Goal: Task Accomplishment & Management: Use online tool/utility

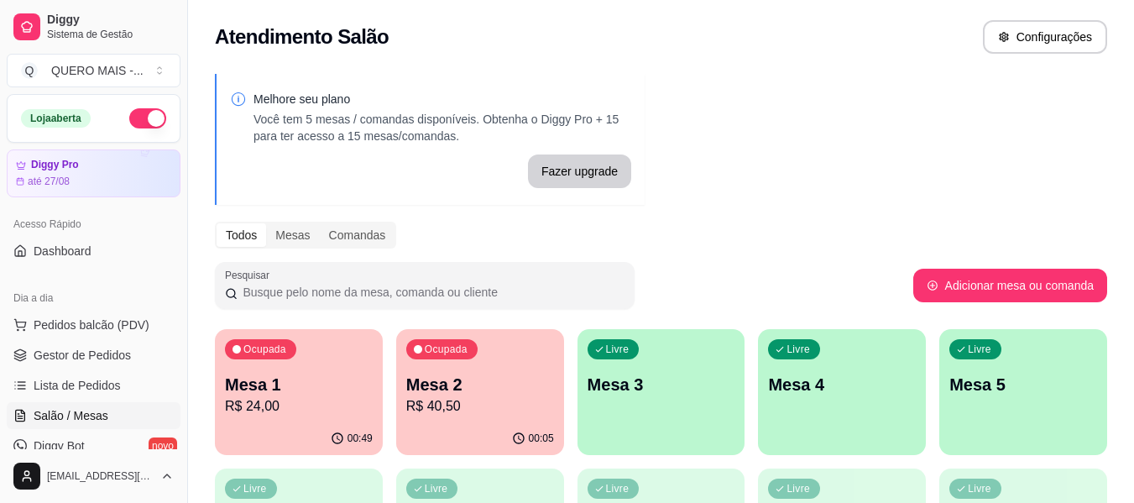
click at [675, 411] on div "Livre Mesa 3" at bounding box center [662, 382] width 168 height 106
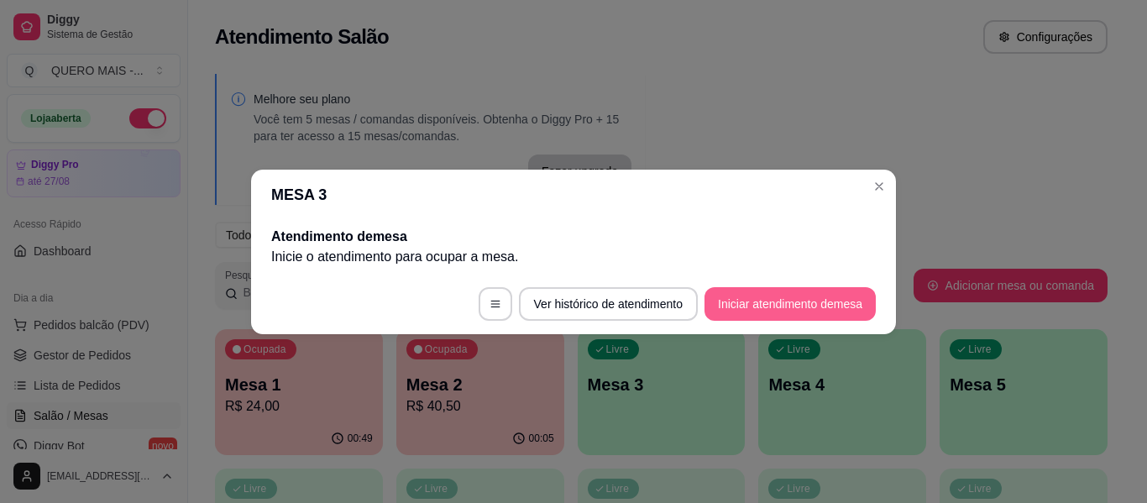
click at [823, 306] on button "Iniciar atendimento de mesa" at bounding box center [789, 304] width 171 height 34
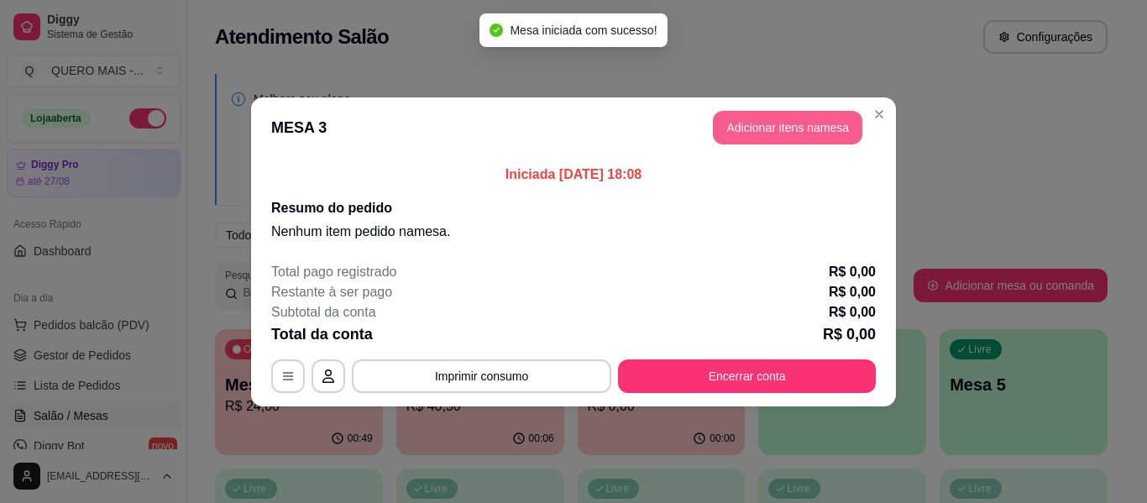
click at [804, 134] on button "Adicionar itens na mesa" at bounding box center [787, 128] width 149 height 34
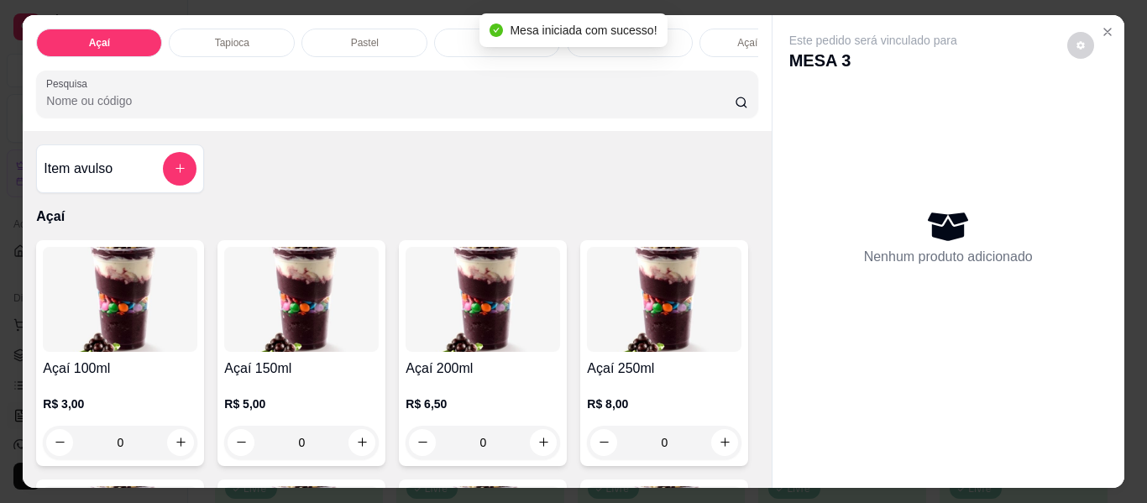
scroll to position [252, 0]
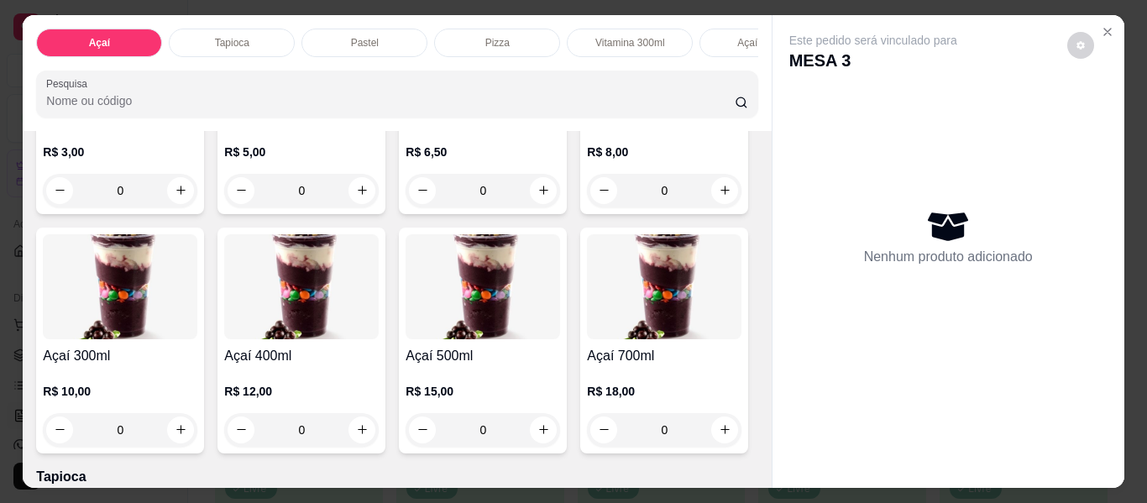
click at [379, 427] on div "0" at bounding box center [301, 430] width 154 height 34
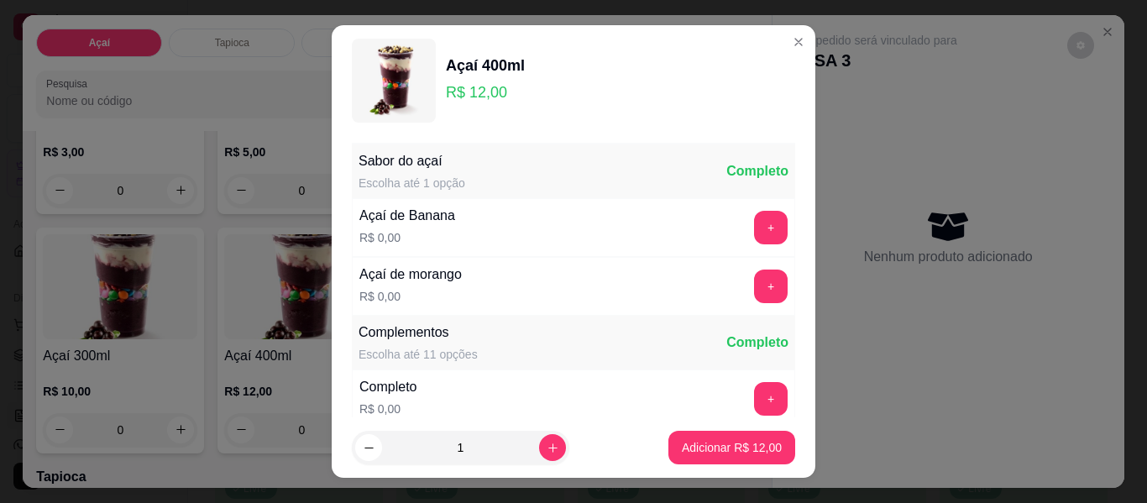
click at [754, 286] on button "+" at bounding box center [771, 287] width 34 height 34
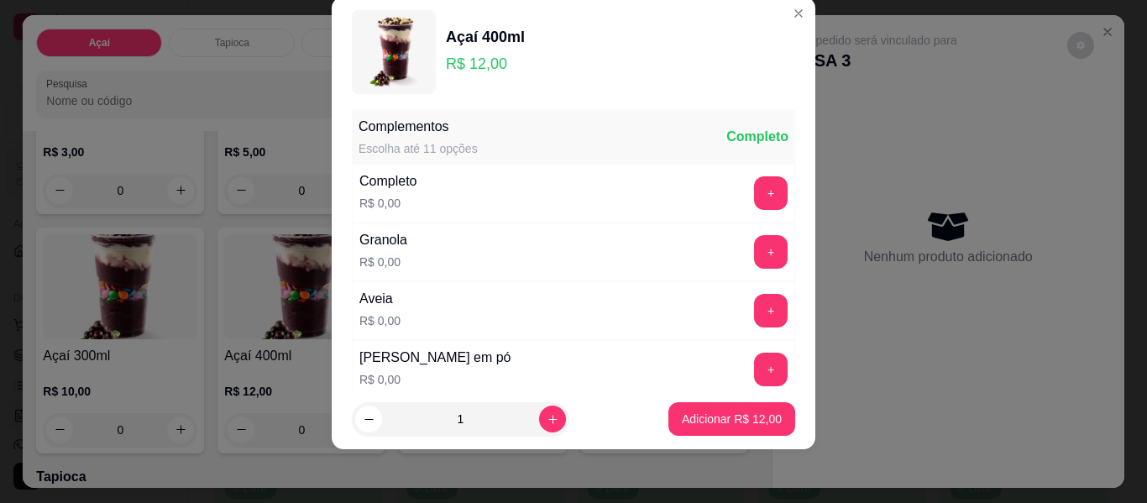
scroll to position [180, 0]
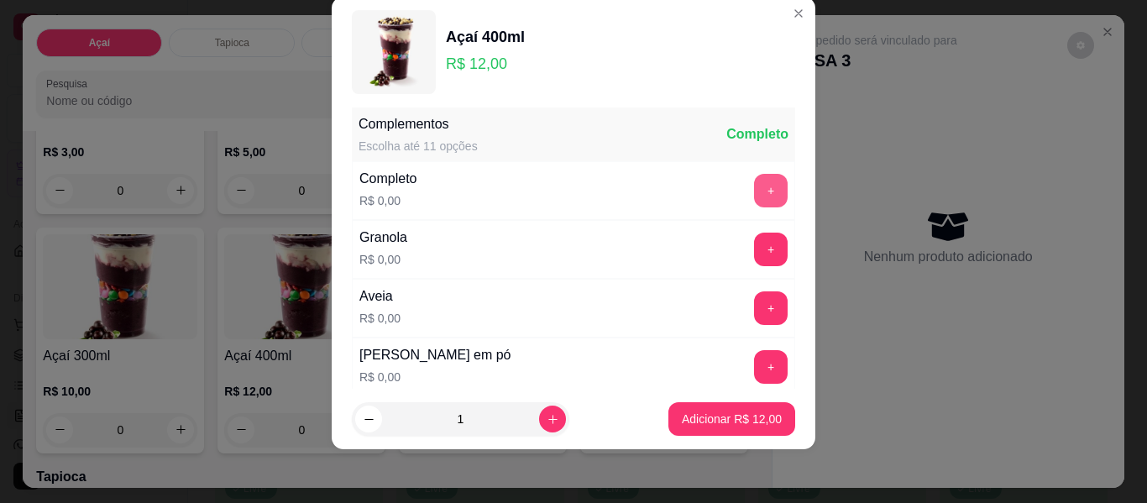
click at [754, 192] on button "+" at bounding box center [771, 191] width 34 height 34
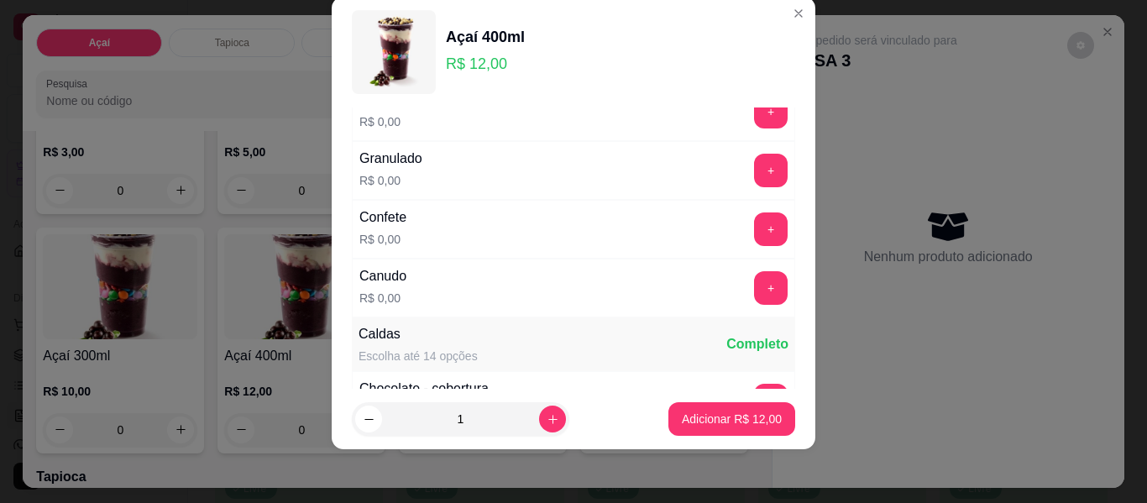
scroll to position [935, 0]
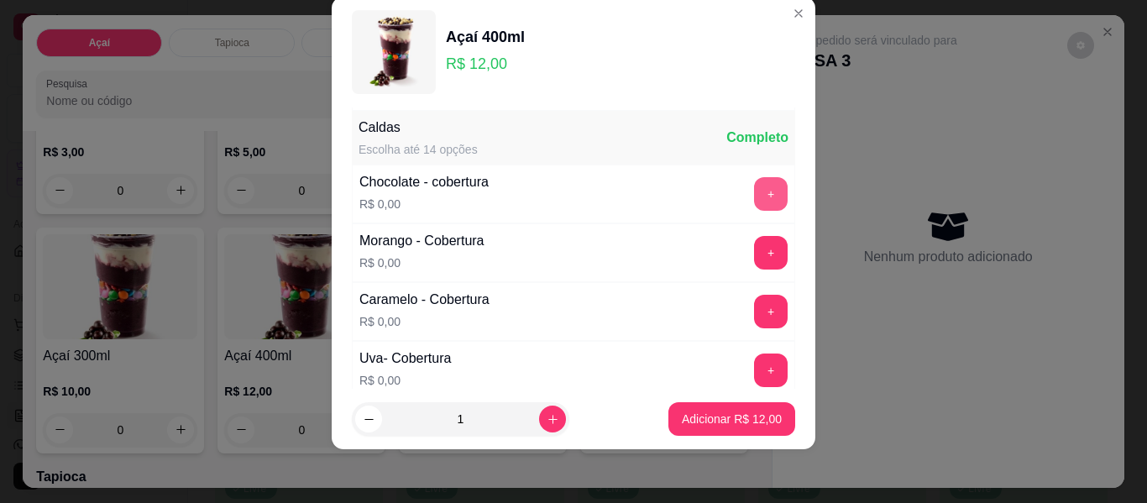
click at [754, 198] on button "+" at bounding box center [771, 194] width 34 height 34
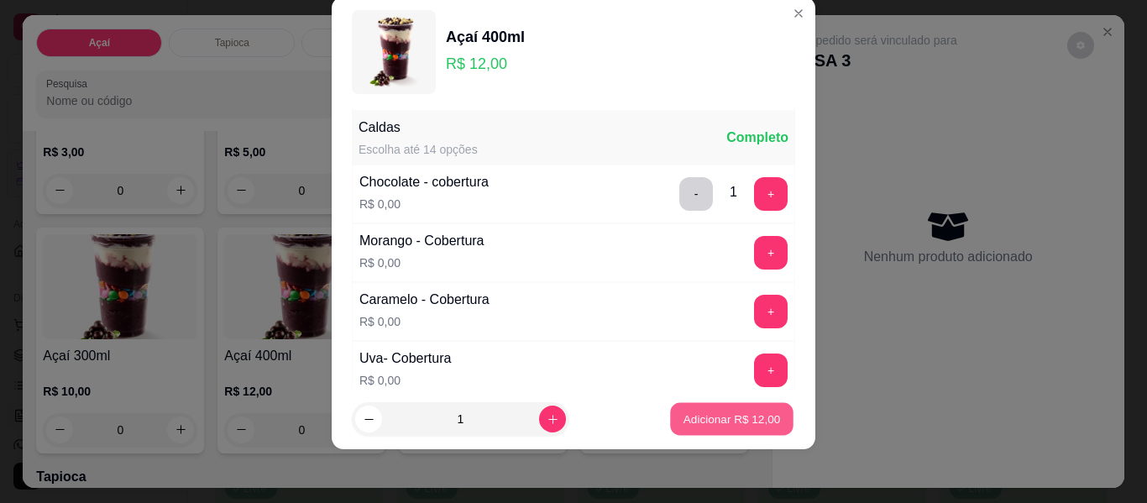
click at [719, 421] on p "Adicionar R$ 12,00" at bounding box center [731, 419] width 97 height 16
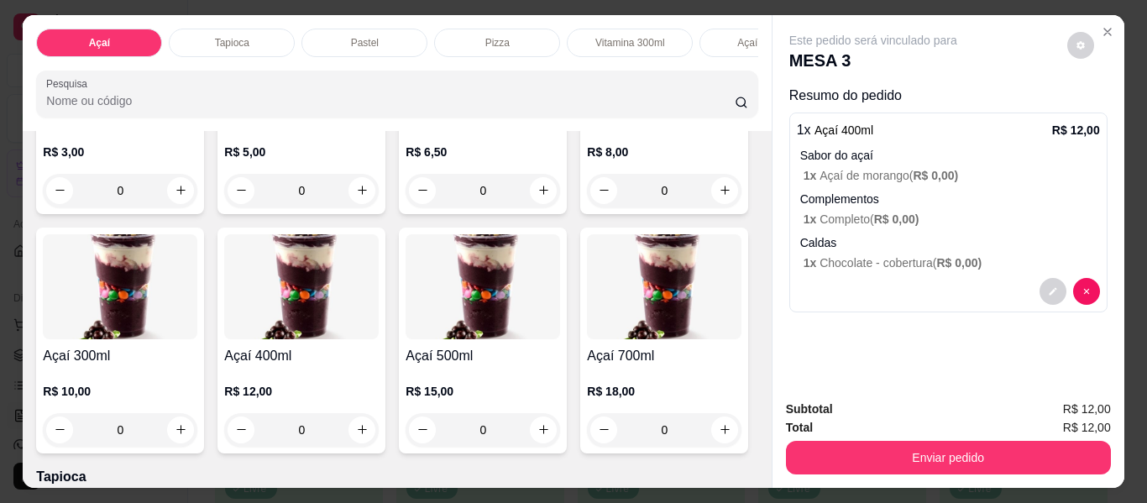
scroll to position [0, 0]
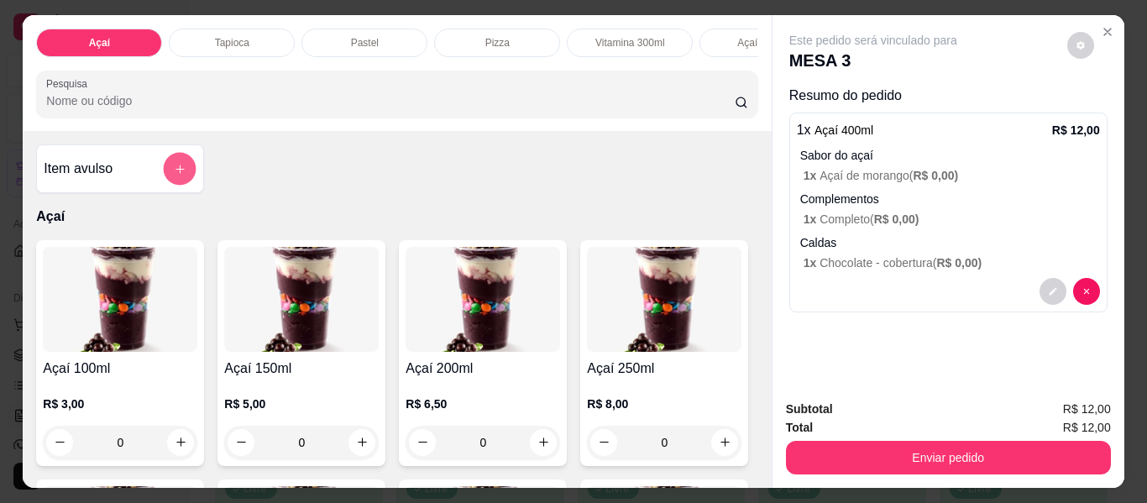
click at [174, 171] on icon "add-separate-item" at bounding box center [180, 169] width 13 height 13
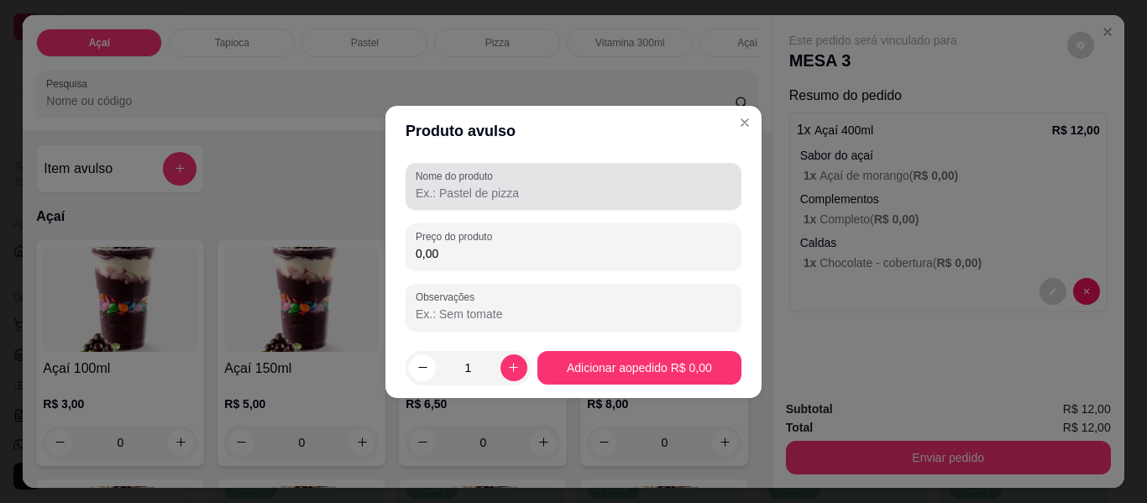
click at [481, 198] on input "Nome do produto" at bounding box center [574, 193] width 316 height 17
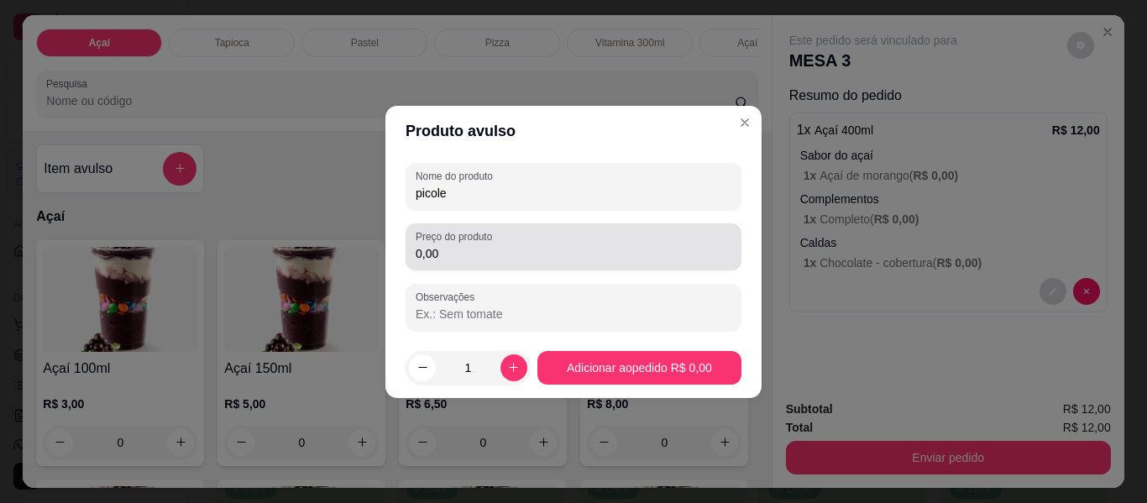
type input "picole"
click at [479, 253] on input "0,00" at bounding box center [574, 253] width 316 height 17
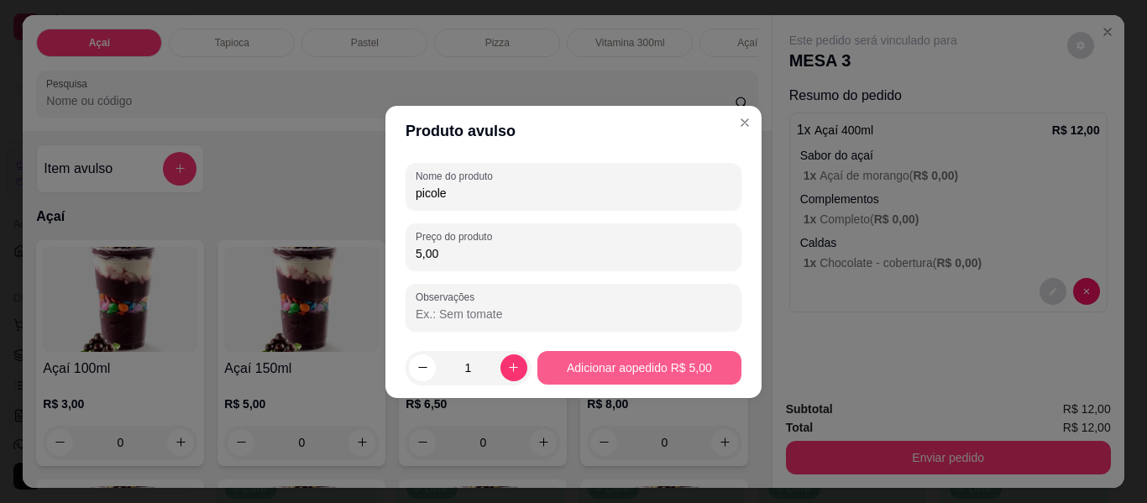
type input "5,00"
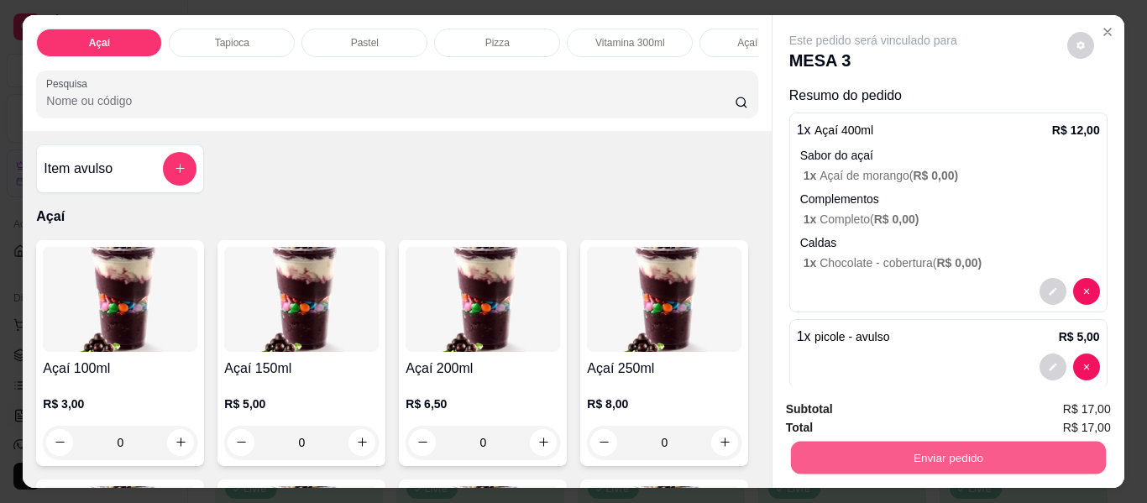
click at [882, 452] on button "Enviar pedido" at bounding box center [947, 458] width 315 height 33
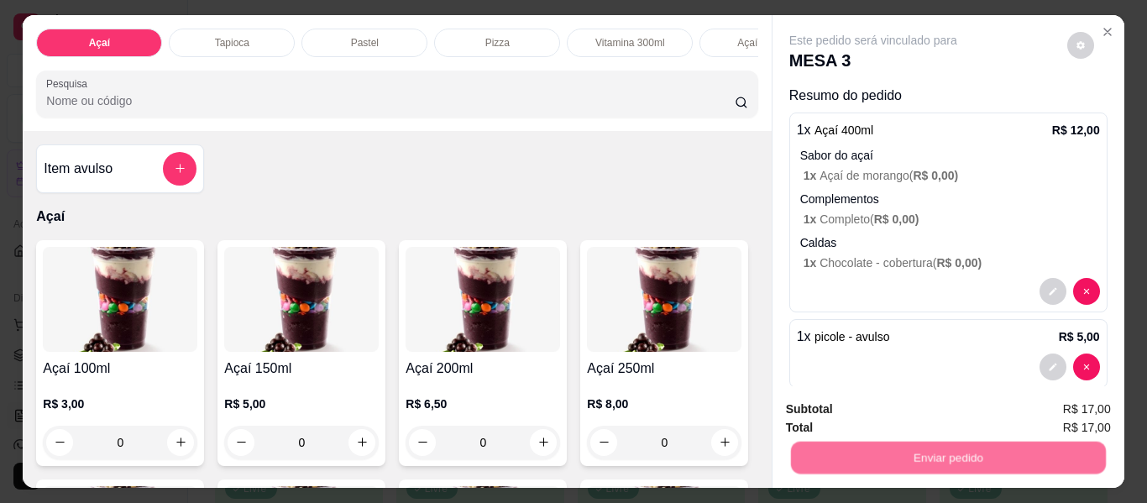
click at [855, 412] on button "Não registrar e enviar pedido" at bounding box center [892, 410] width 175 height 32
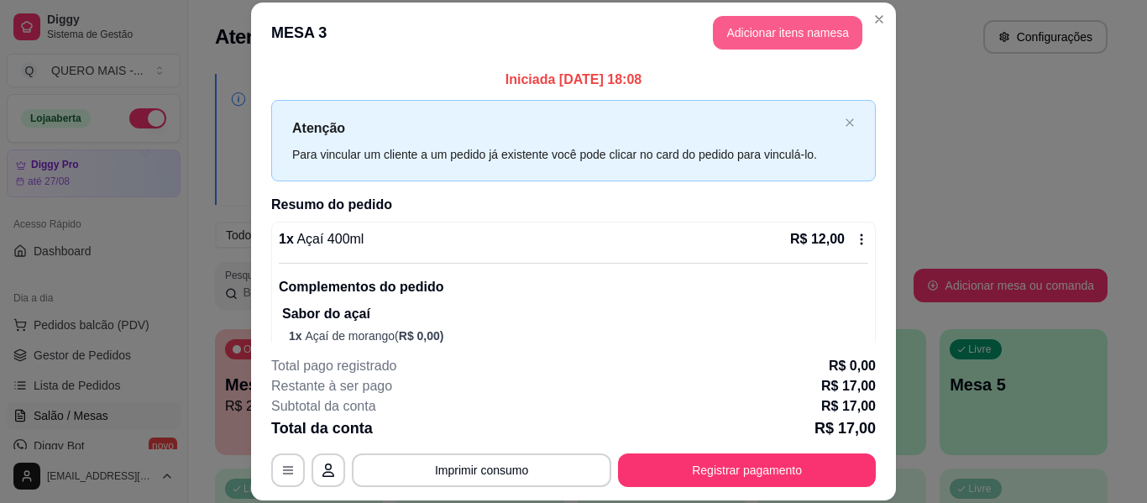
click at [775, 23] on button "Adicionar itens na mesa" at bounding box center [787, 33] width 149 height 34
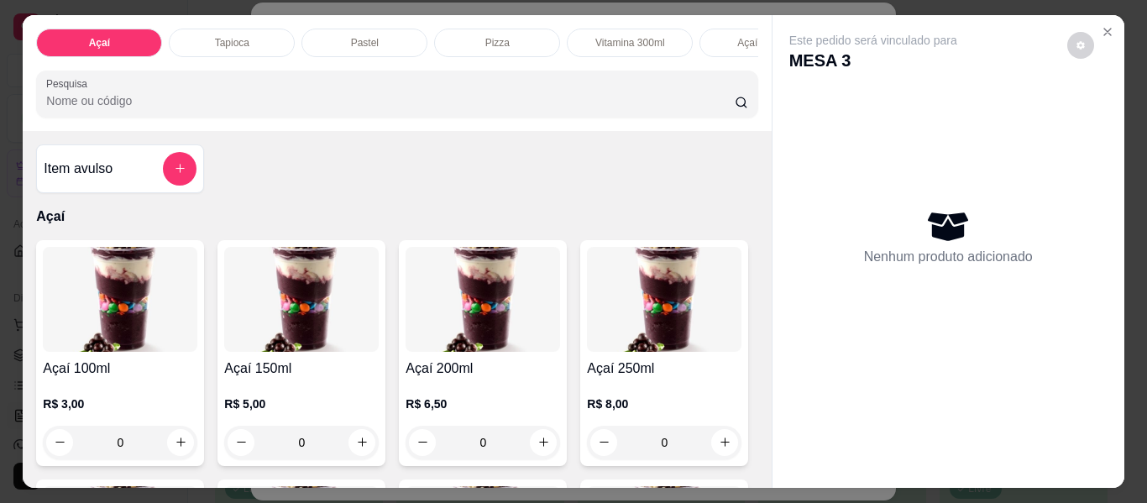
scroll to position [252, 0]
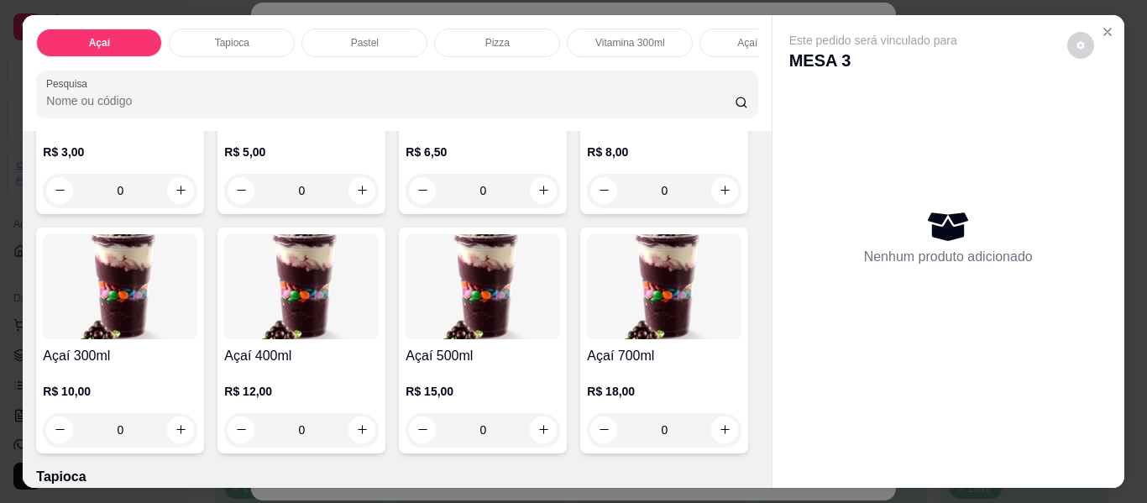
click at [197, 435] on div "0" at bounding box center [120, 430] width 154 height 34
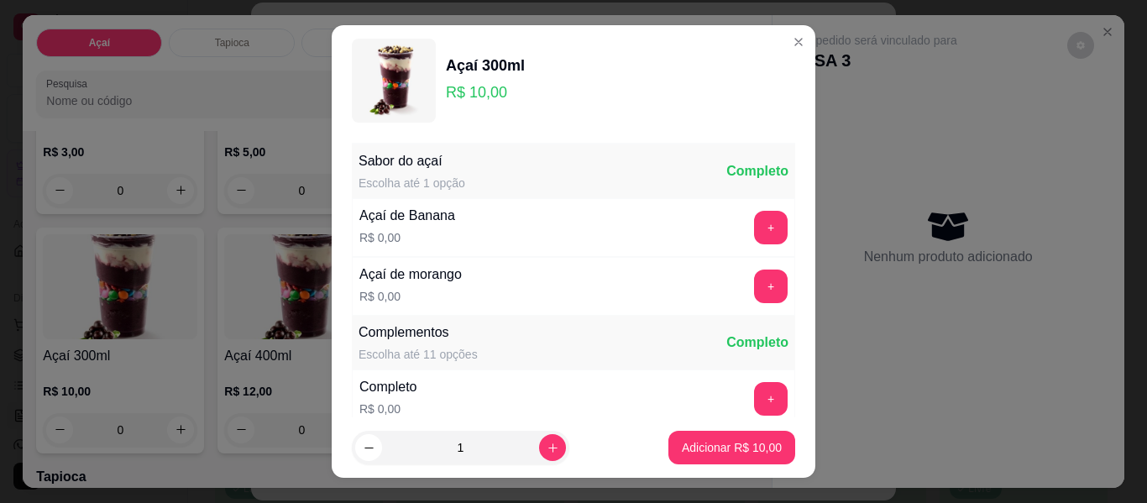
click at [747, 272] on div "+" at bounding box center [770, 287] width 47 height 34
click at [754, 281] on button "+" at bounding box center [771, 287] width 34 height 34
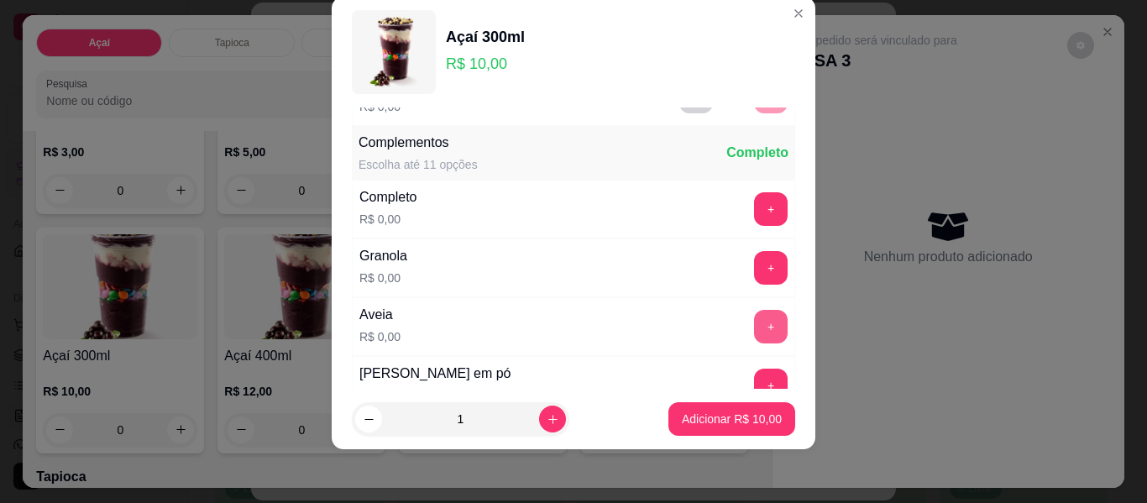
scroll to position [180, 0]
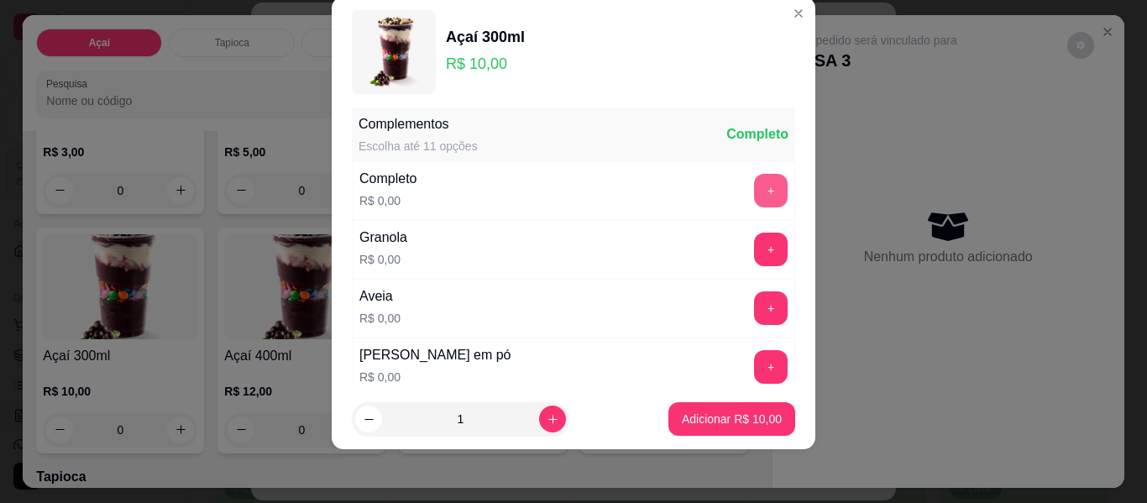
click at [754, 204] on button "+" at bounding box center [771, 191] width 34 height 34
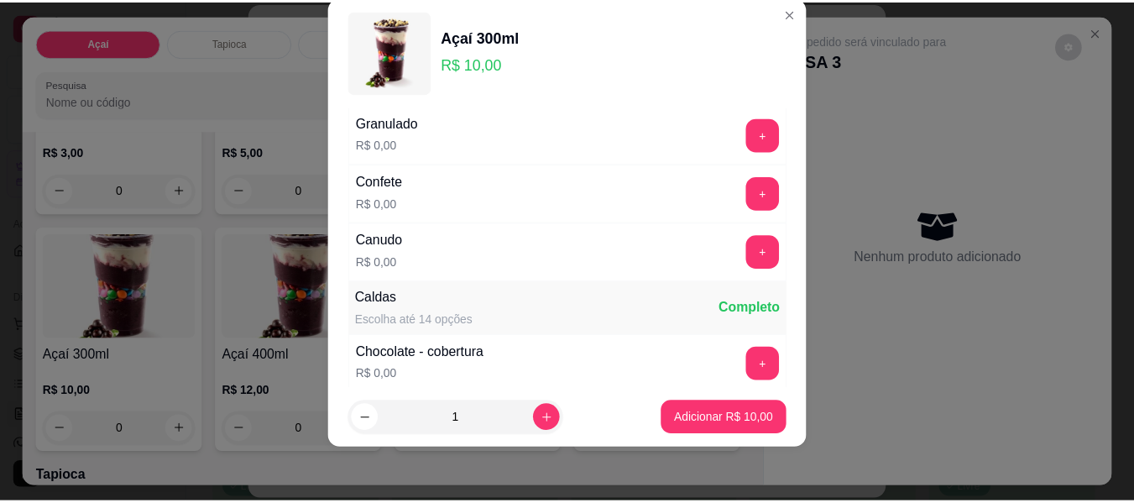
scroll to position [935, 0]
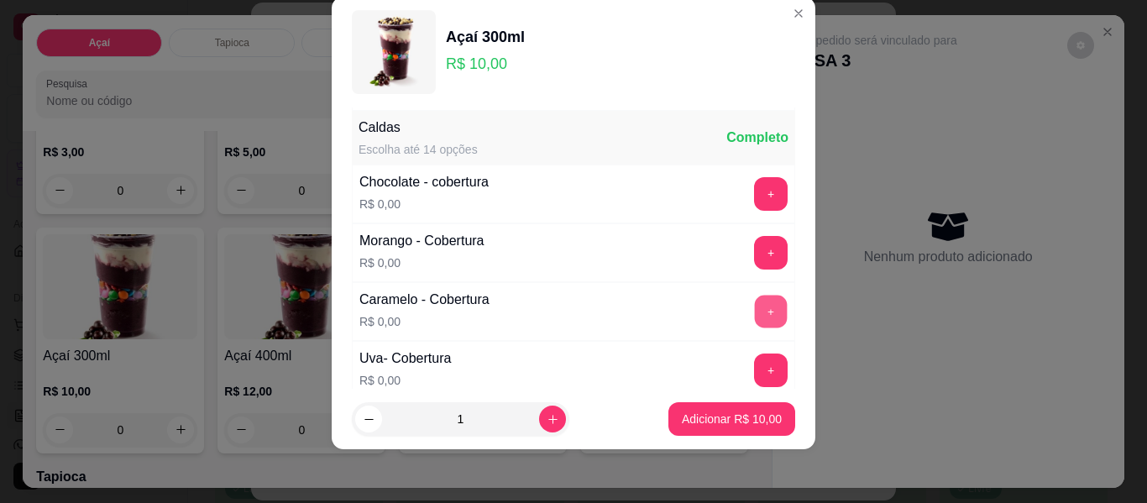
click at [755, 322] on button "+" at bounding box center [771, 312] width 33 height 33
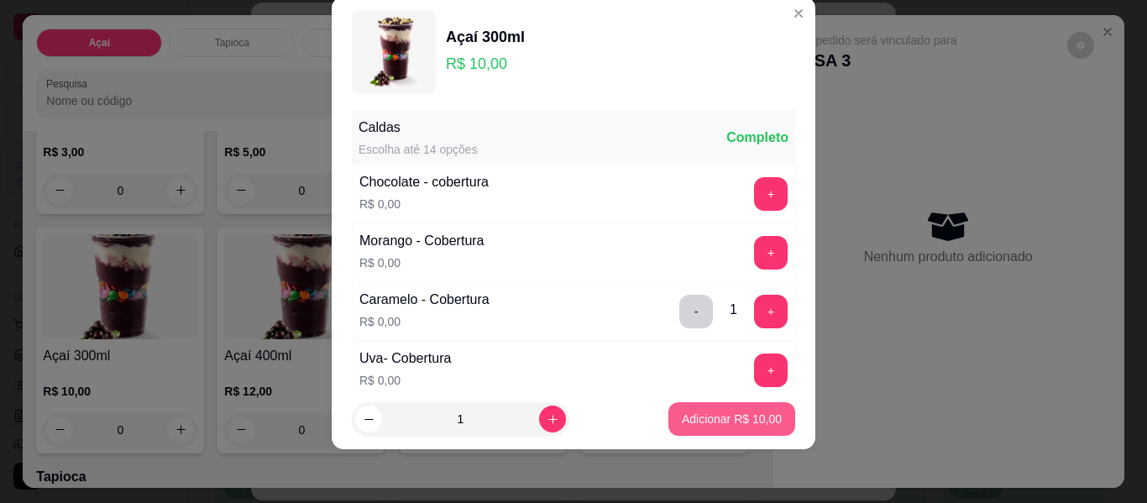
click at [732, 420] on p "Adicionar R$ 10,00" at bounding box center [732, 419] width 100 height 17
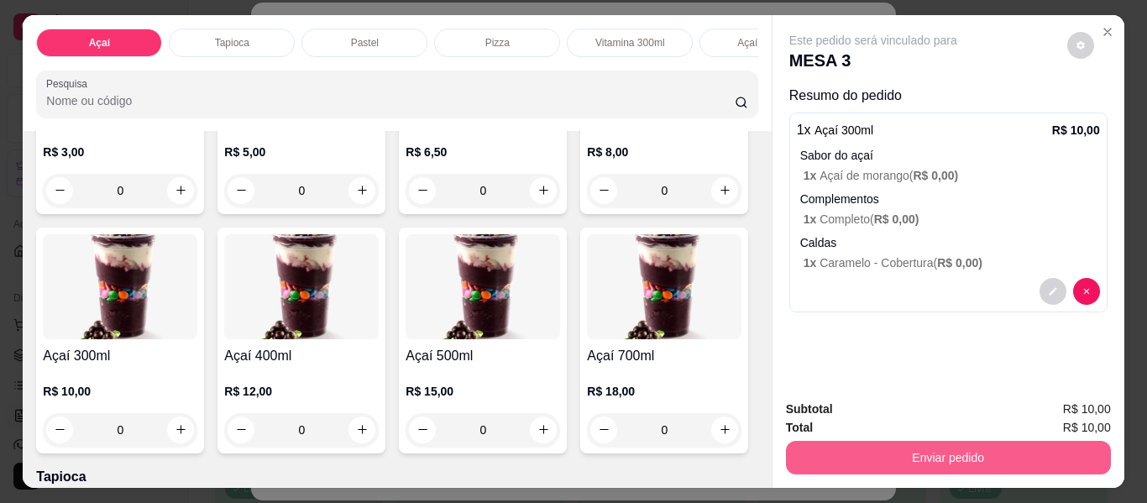
click at [856, 446] on button "Enviar pedido" at bounding box center [948, 458] width 325 height 34
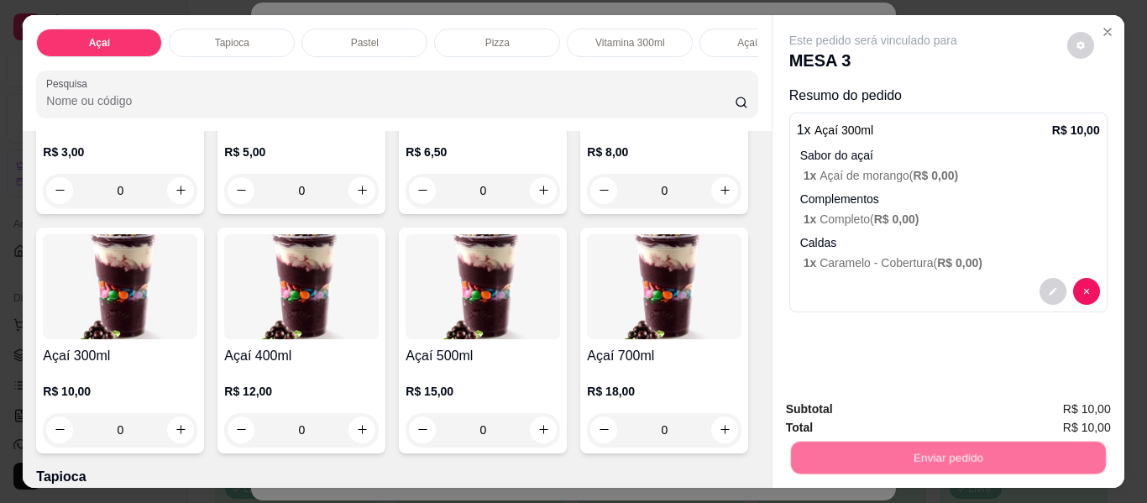
click at [841, 414] on button "Não registrar e enviar pedido" at bounding box center [892, 410] width 175 height 32
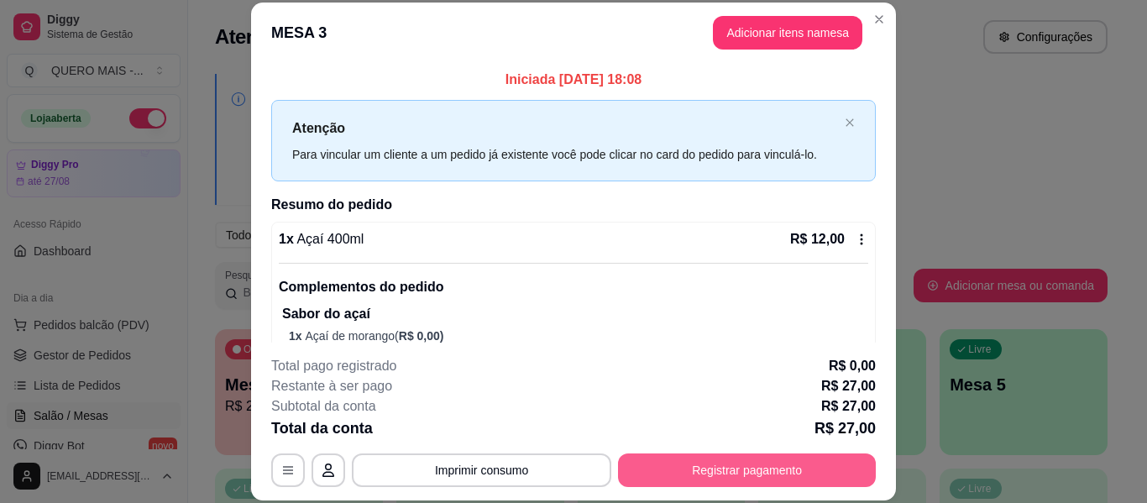
click at [733, 467] on button "Registrar pagamento" at bounding box center [747, 470] width 258 height 34
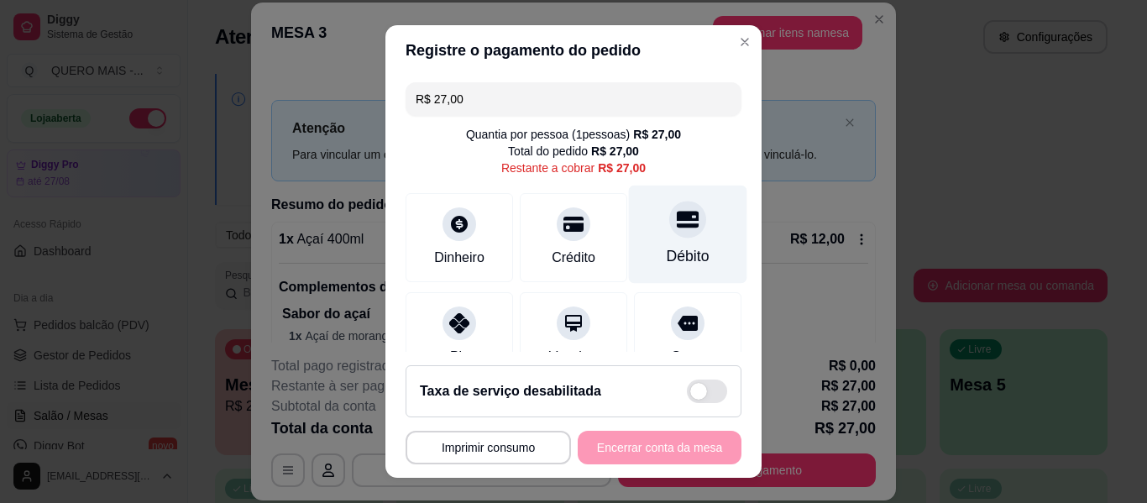
click at [652, 245] on div "Débito" at bounding box center [688, 235] width 118 height 98
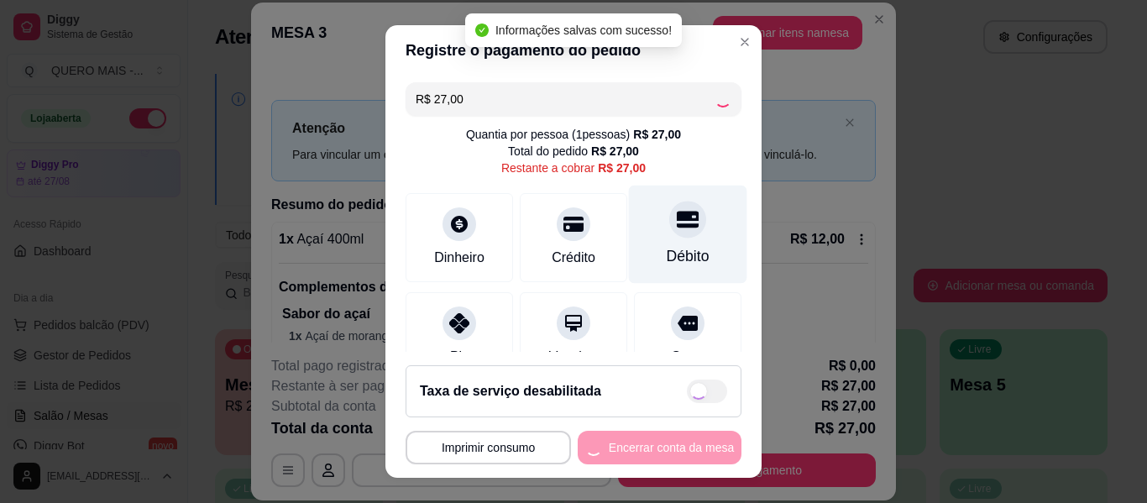
type input "R$ 0,00"
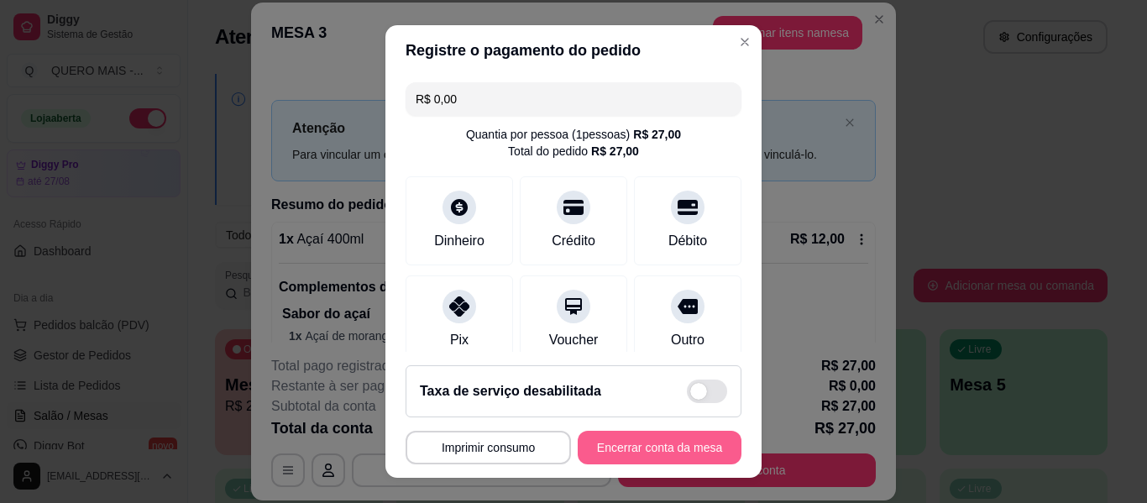
click at [607, 439] on button "Encerrar conta da mesa" at bounding box center [660, 448] width 164 height 34
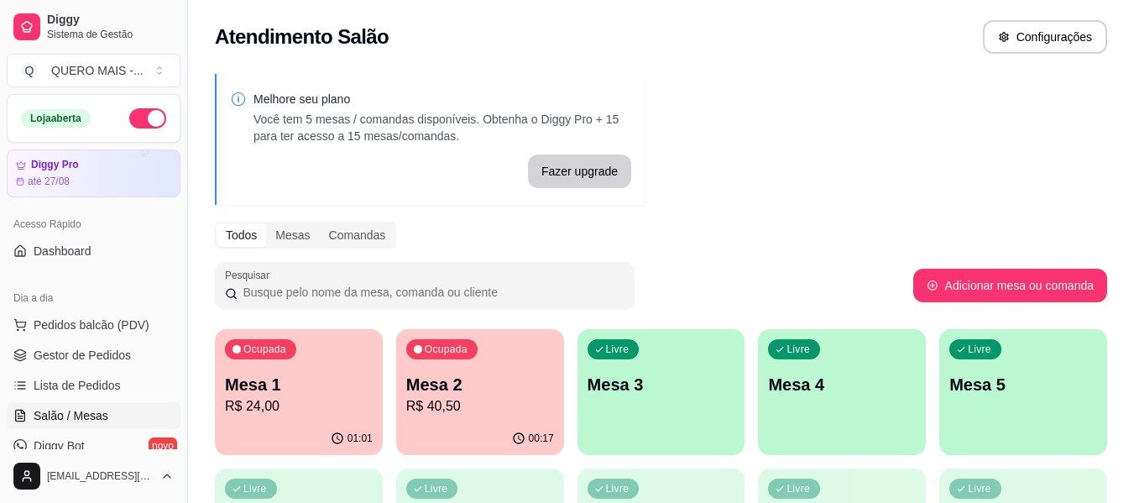
click at [311, 437] on div "01:01" at bounding box center [299, 438] width 168 height 33
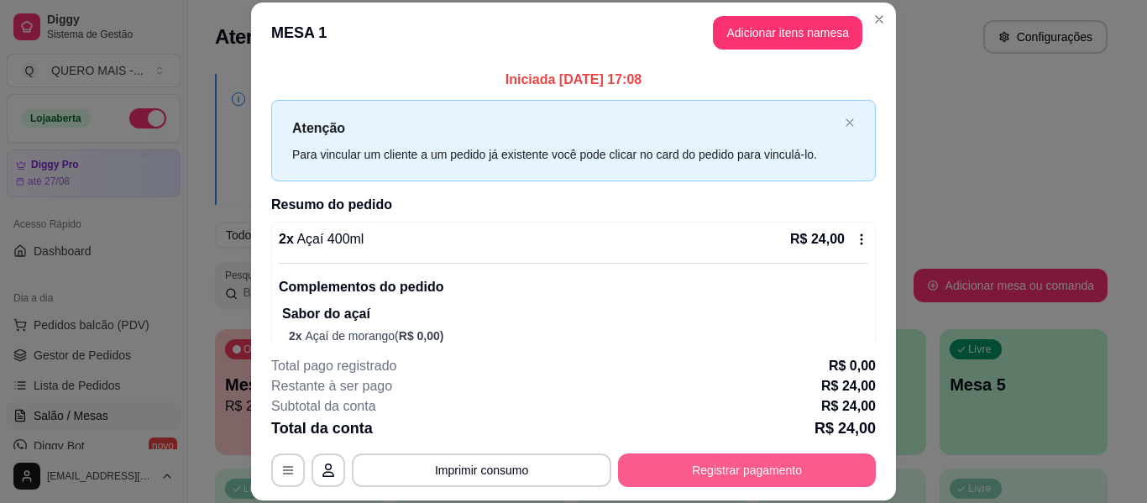
click at [645, 469] on button "Registrar pagamento" at bounding box center [747, 470] width 258 height 34
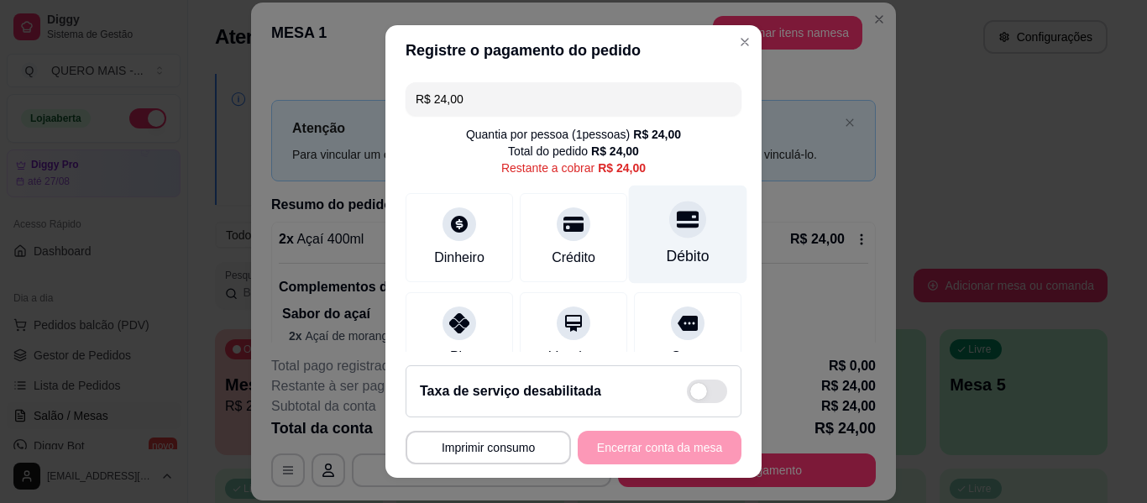
click at [642, 234] on div "Débito" at bounding box center [688, 235] width 118 height 98
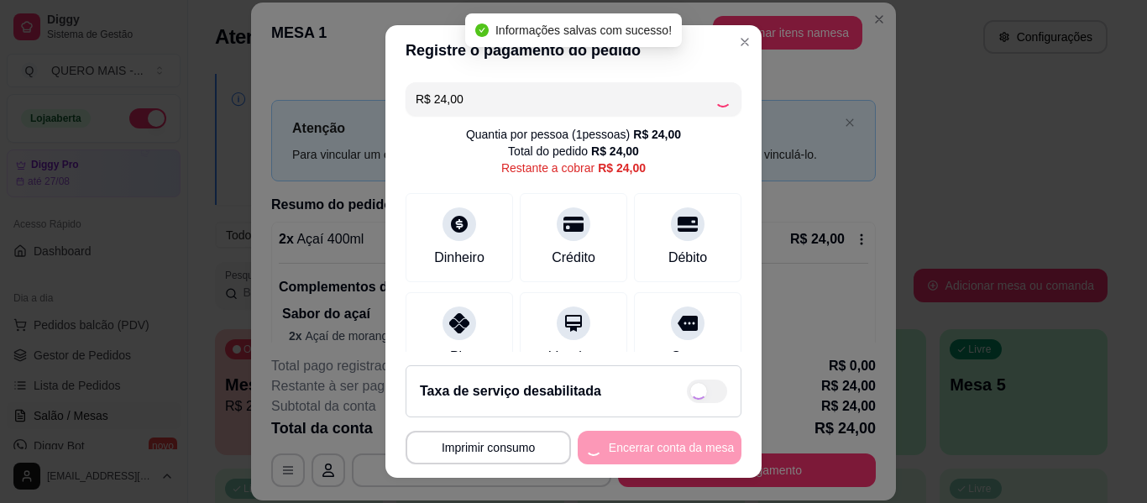
type input "R$ 0,00"
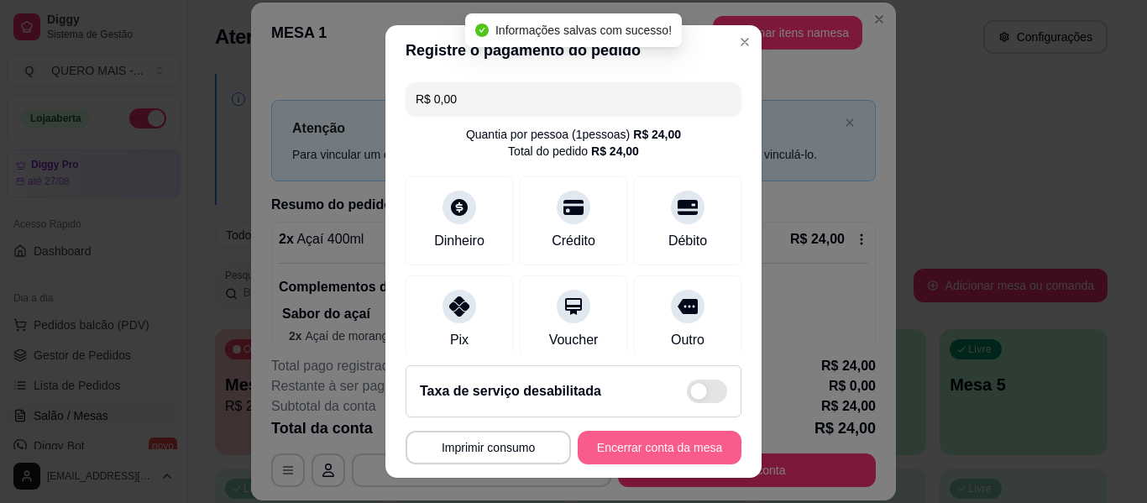
click at [610, 446] on button "Encerrar conta da mesa" at bounding box center [660, 448] width 164 height 34
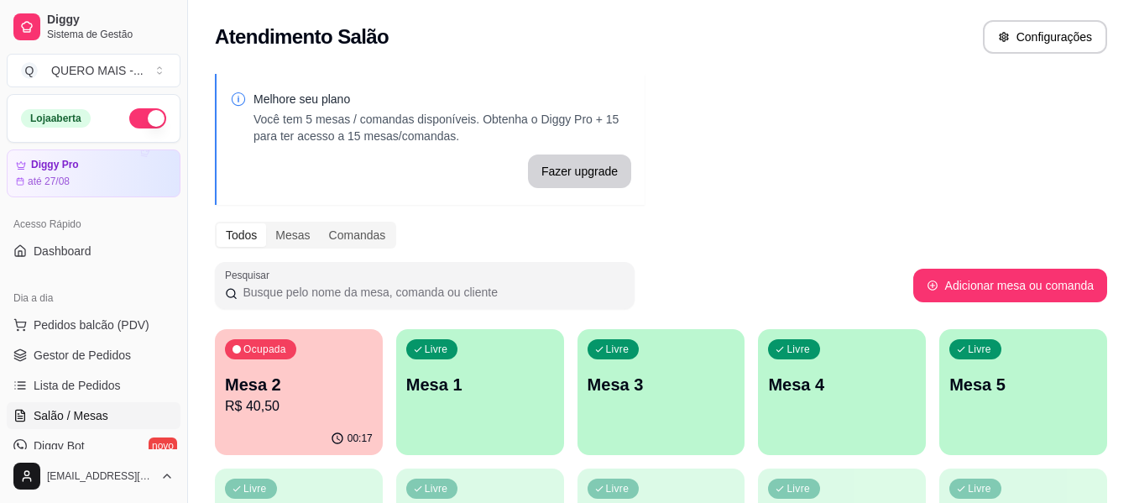
click at [298, 423] on div "00:17" at bounding box center [299, 438] width 168 height 33
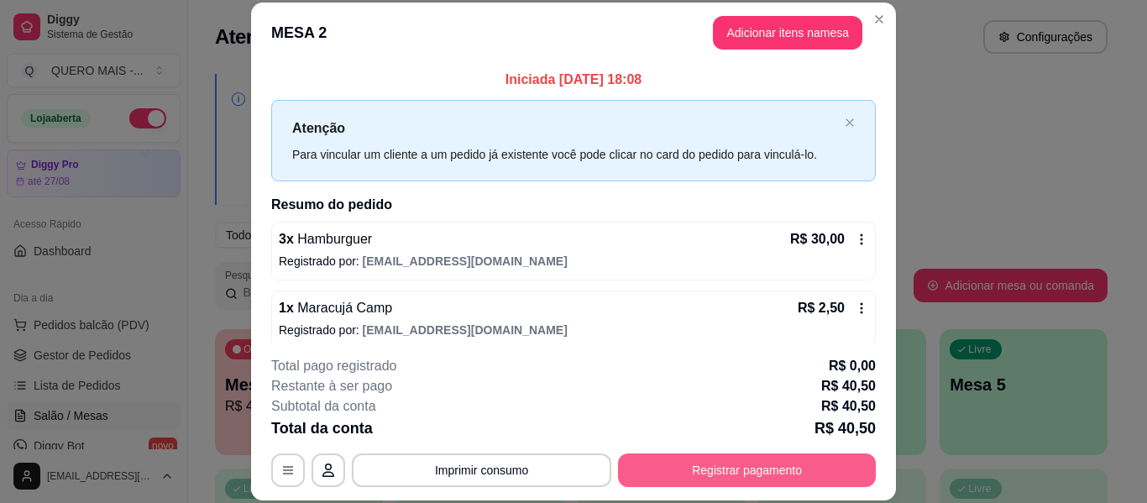
click at [689, 466] on button "Registrar pagamento" at bounding box center [747, 470] width 258 height 34
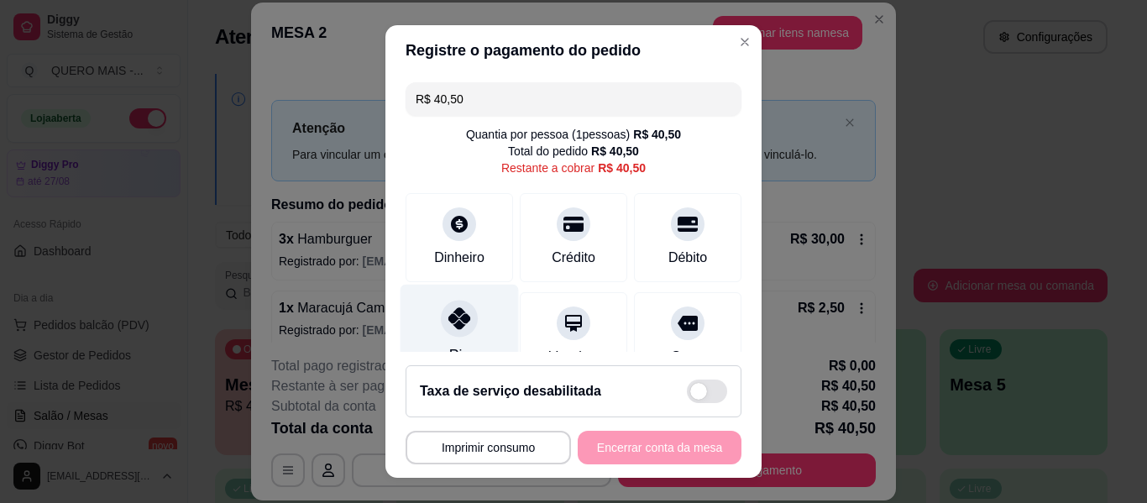
click at [449, 324] on icon at bounding box center [459, 318] width 22 height 22
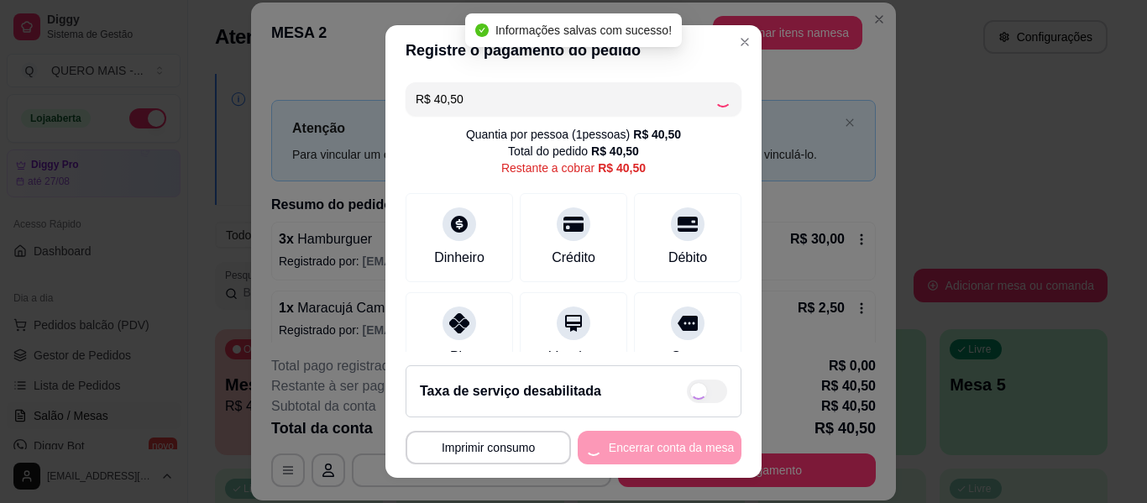
type input "R$ 0,00"
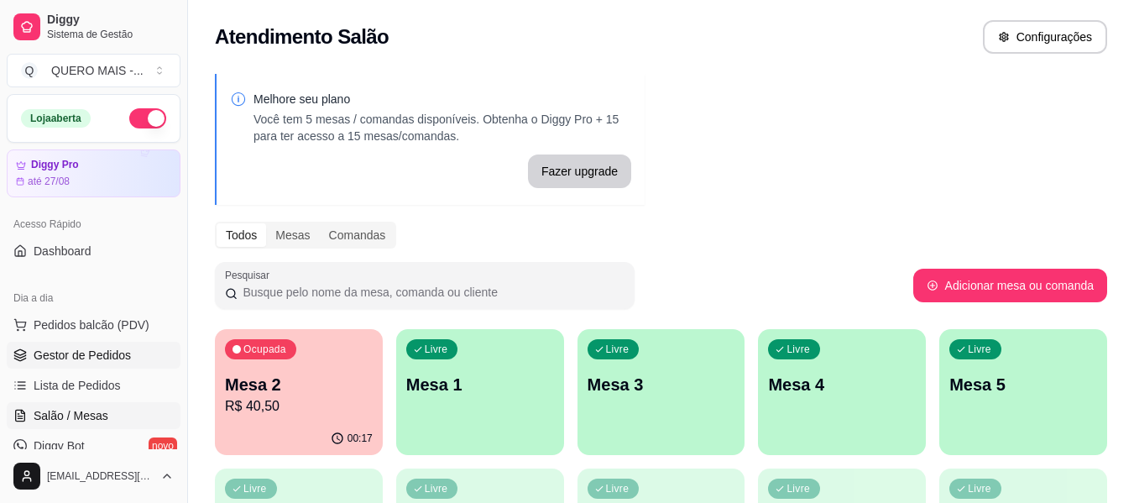
click at [95, 354] on span "Gestor de Pedidos" at bounding box center [82, 355] width 97 height 17
